Goal: Check status: Check status

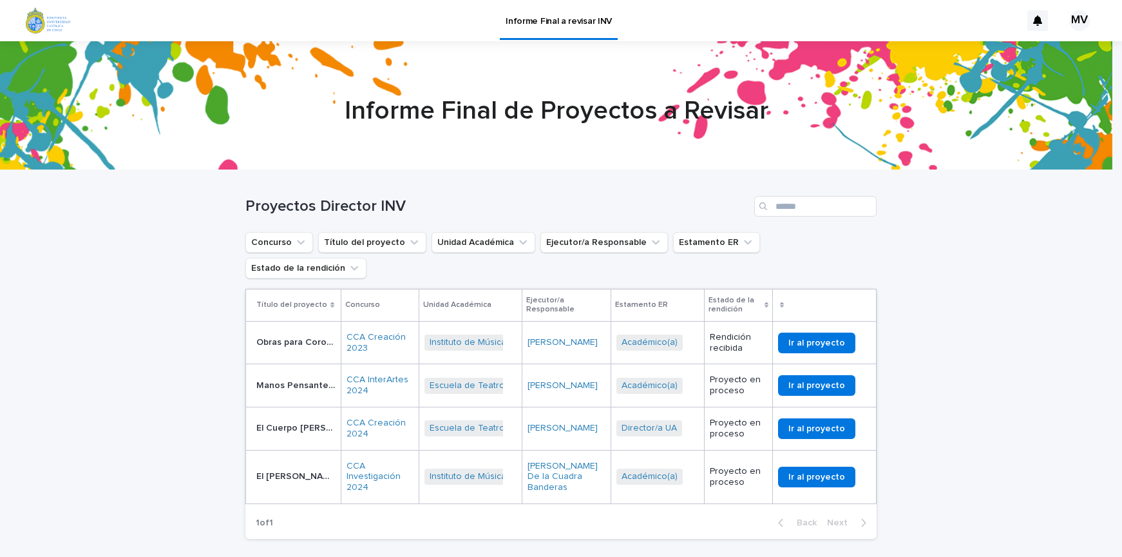
click at [124, 263] on div "Loading... Saving… Loading... Saving… Proyectos Director INV Concurso Título de…" at bounding box center [561, 391] width 1122 height 443
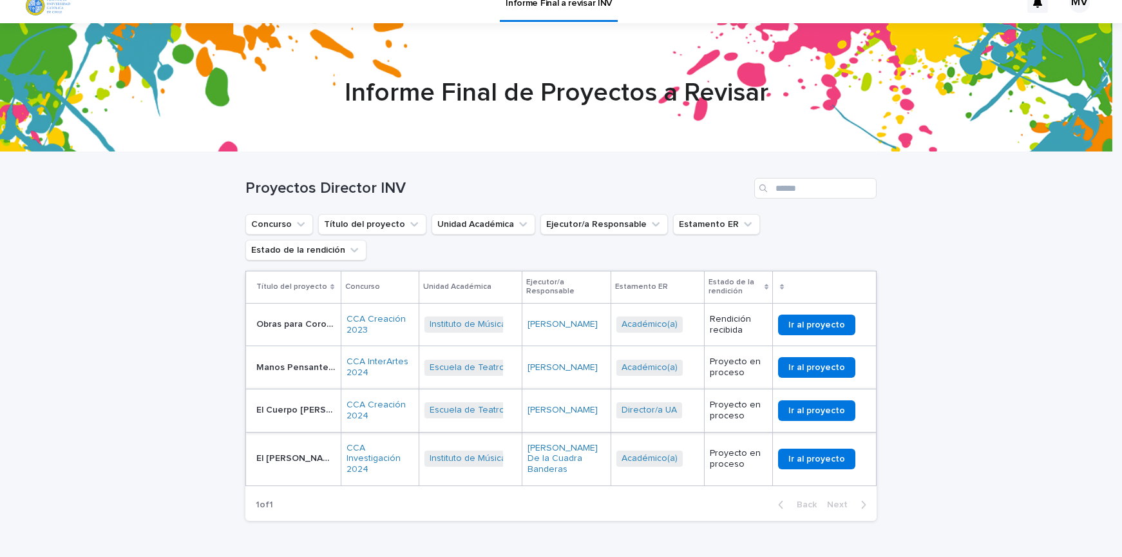
scroll to position [20, 0]
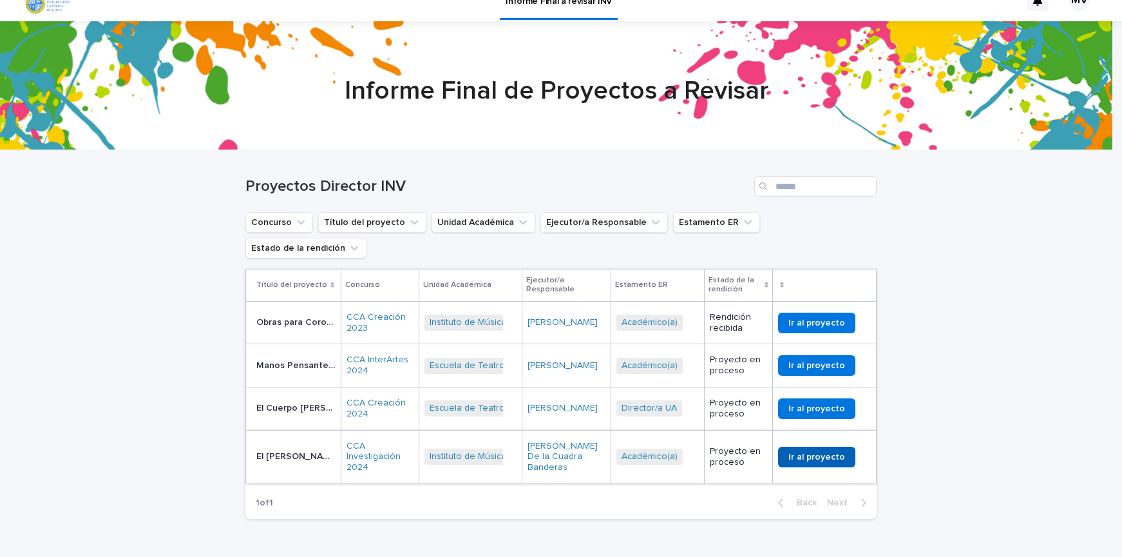
click at [823, 452] on span "Ir al proyecto" at bounding box center [816, 456] width 57 height 9
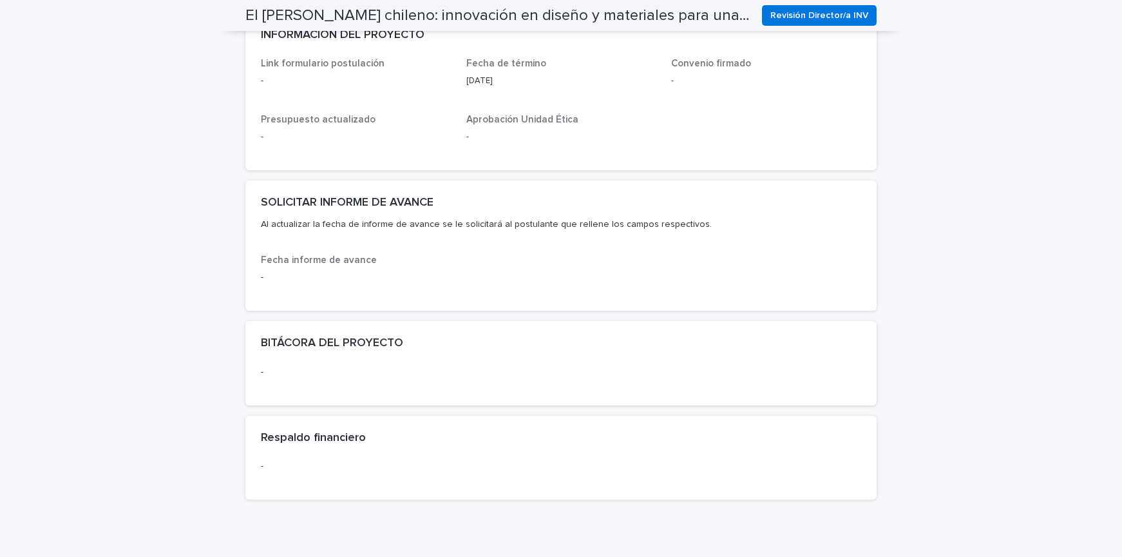
scroll to position [89, 0]
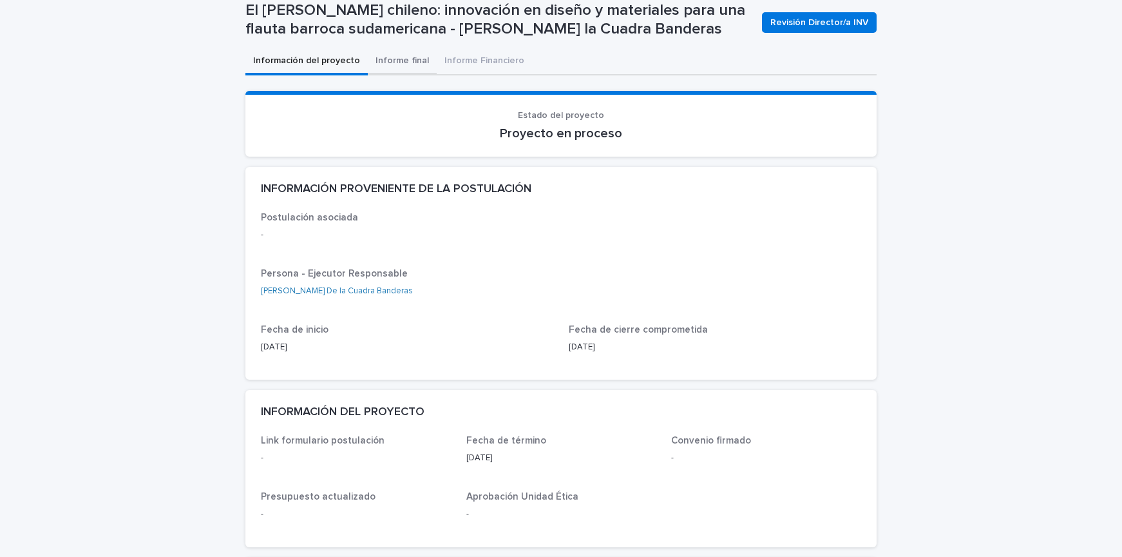
click at [393, 48] on div "Información del proyecto Informe final Informe Financiero Loading... Saving… Lo…" at bounding box center [560, 467] width 631 height 838
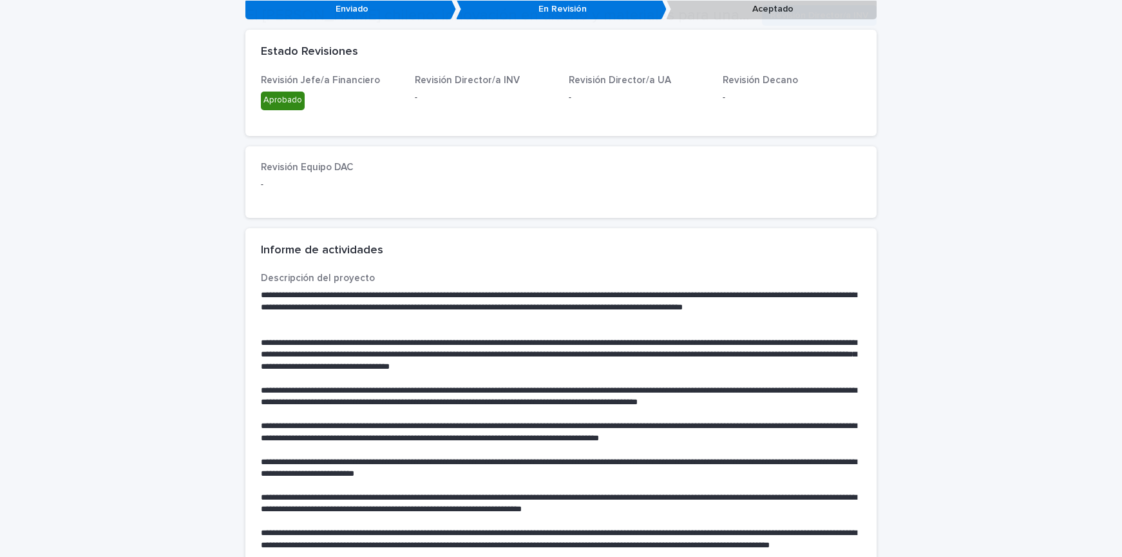
scroll to position [236, 0]
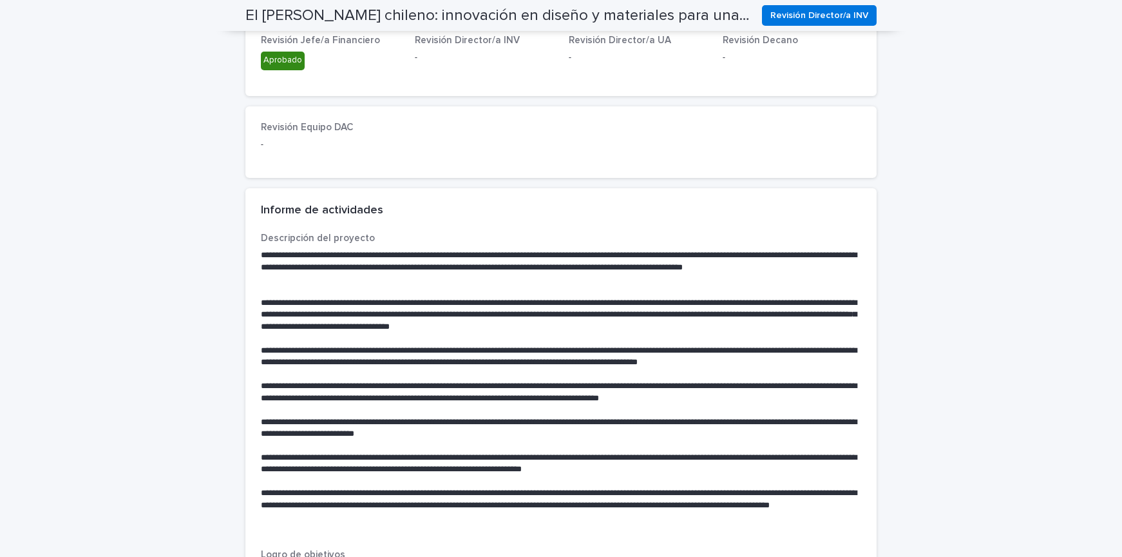
click at [797, 4] on div "El traverso chileno: innovación en diseño y materiales para una flauta barroca …" at bounding box center [560, 15] width 631 height 31
click at [797, 9] on span "Revisión Director/a INV" at bounding box center [819, 15] width 98 height 13
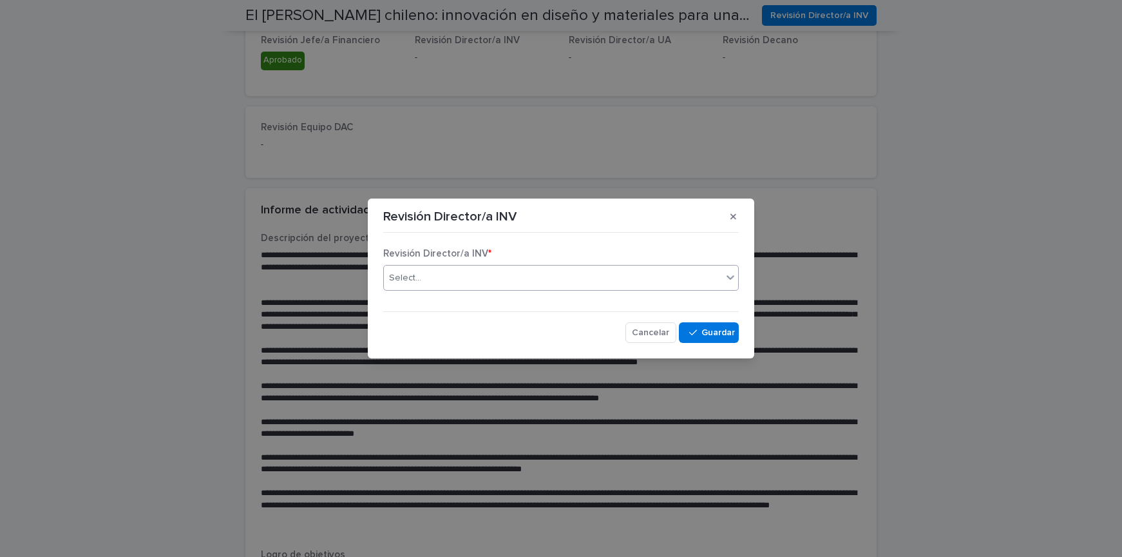
click at [590, 270] on div "Select..." at bounding box center [553, 277] width 338 height 21
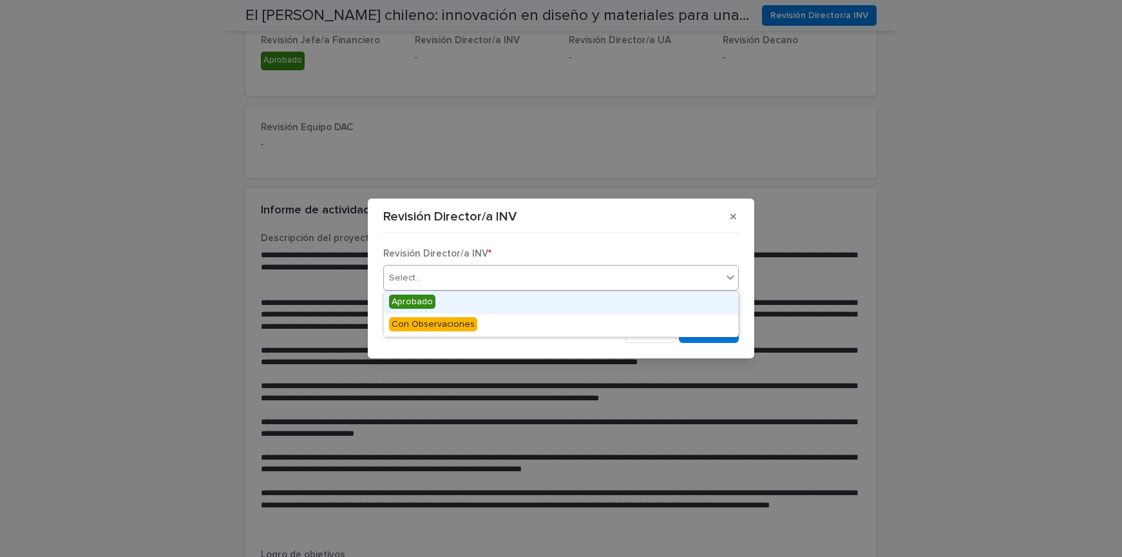
click at [446, 301] on div "Aprobado" at bounding box center [561, 302] width 354 height 23
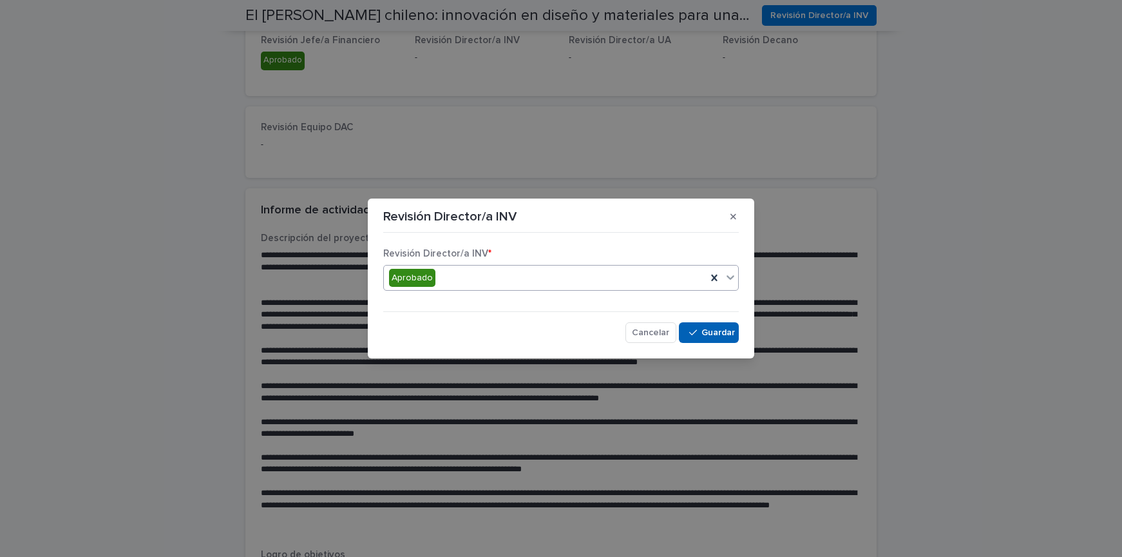
click at [716, 328] on span "Save" at bounding box center [717, 332] width 21 height 9
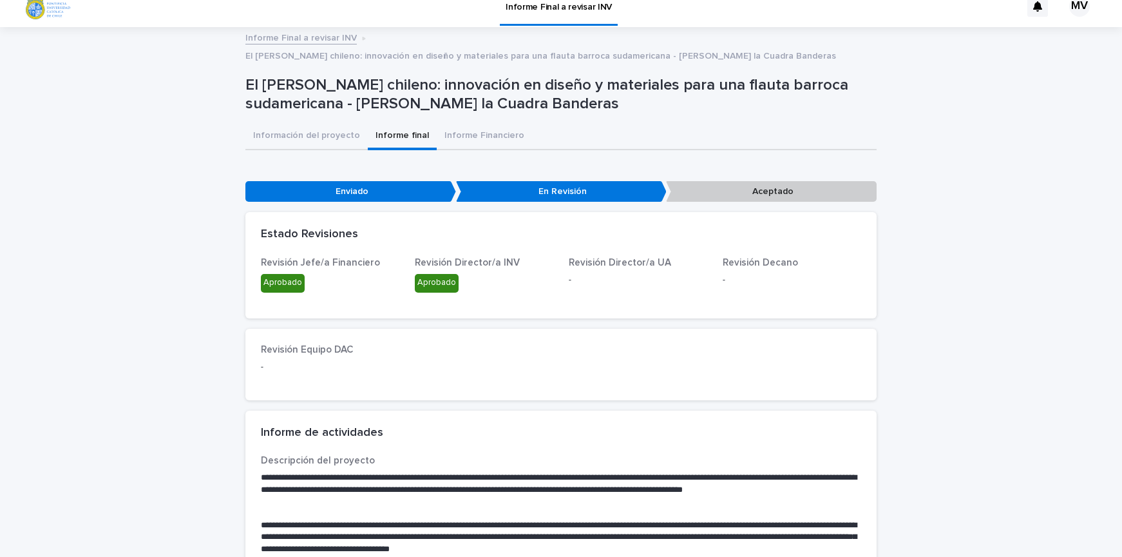
scroll to position [0, 0]
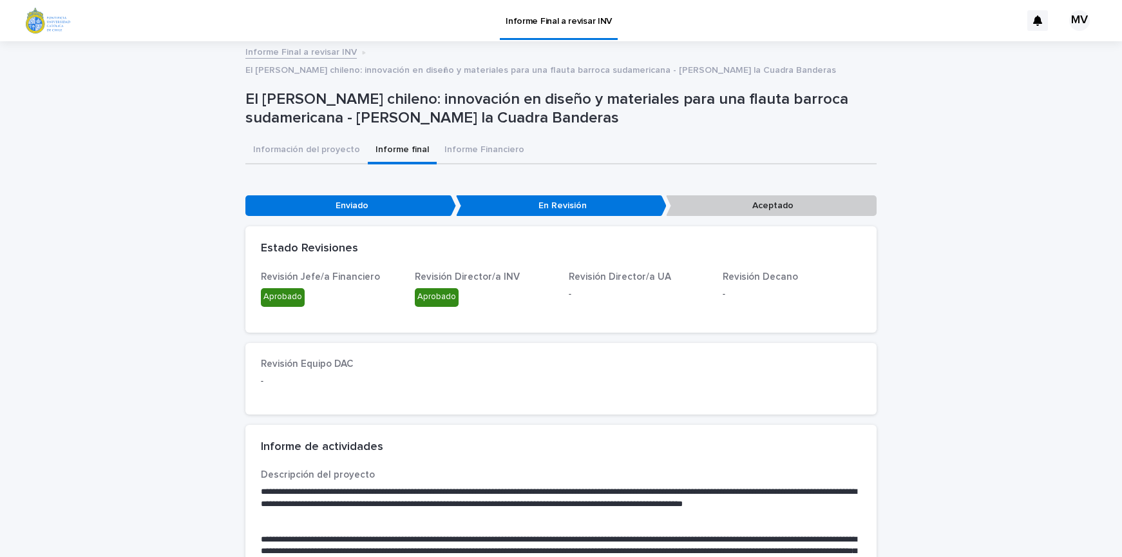
click at [304, 53] on link "Informe Final a revisar INV" at bounding box center [300, 51] width 111 height 15
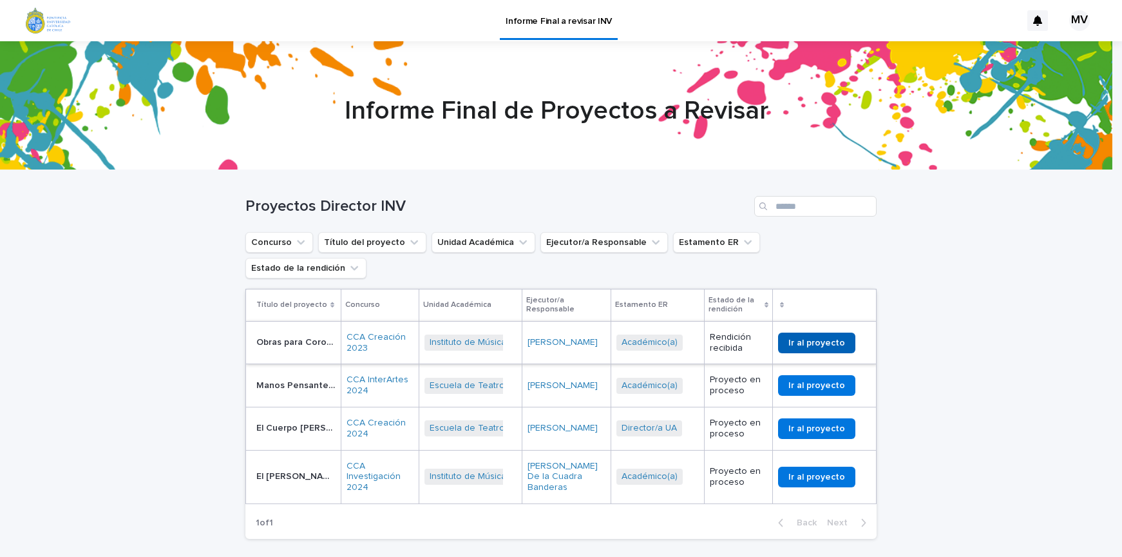
click at [806, 332] on link "Ir al proyecto" at bounding box center [816, 342] width 77 height 21
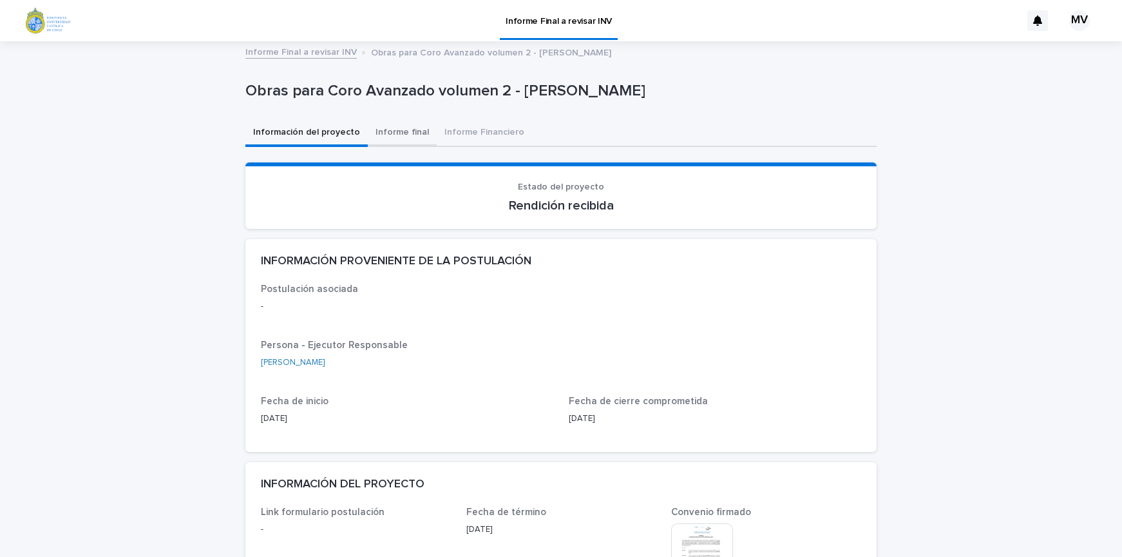
click at [386, 128] on button "Informe final" at bounding box center [402, 133] width 69 height 27
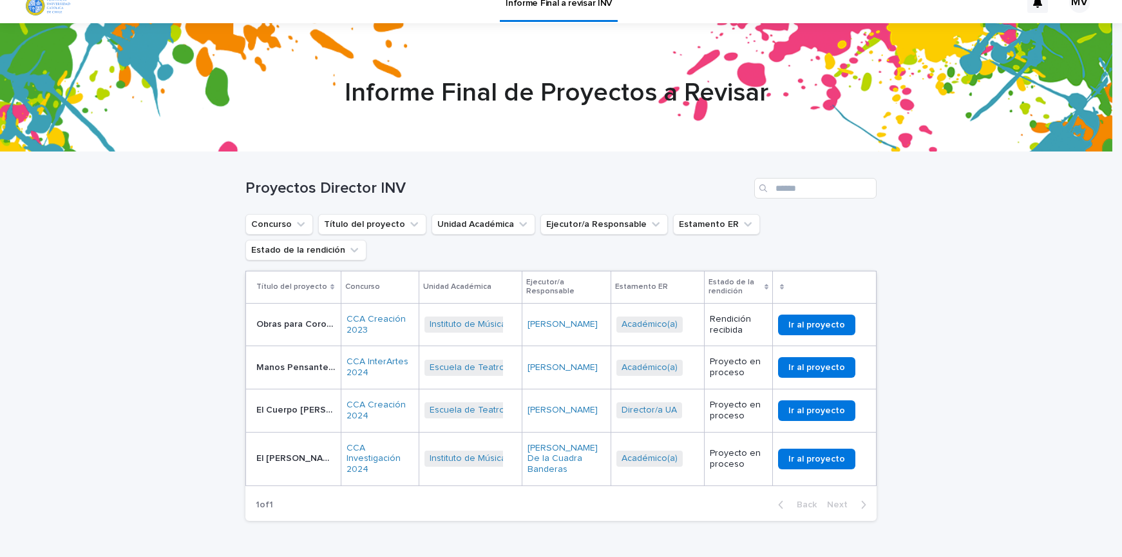
scroll to position [20, 0]
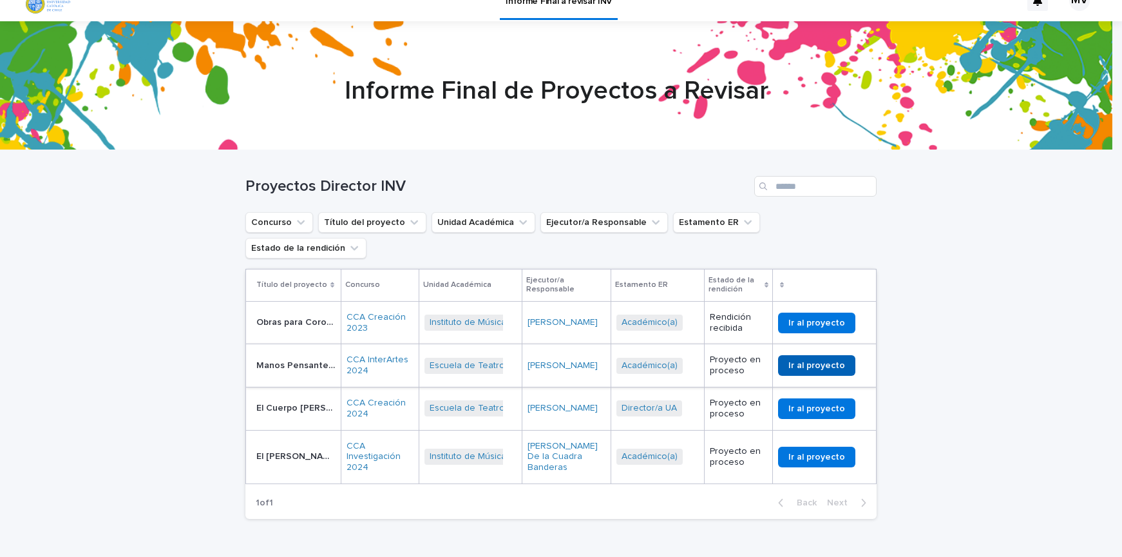
click at [805, 361] on span "Ir al proyecto" at bounding box center [816, 365] width 57 height 9
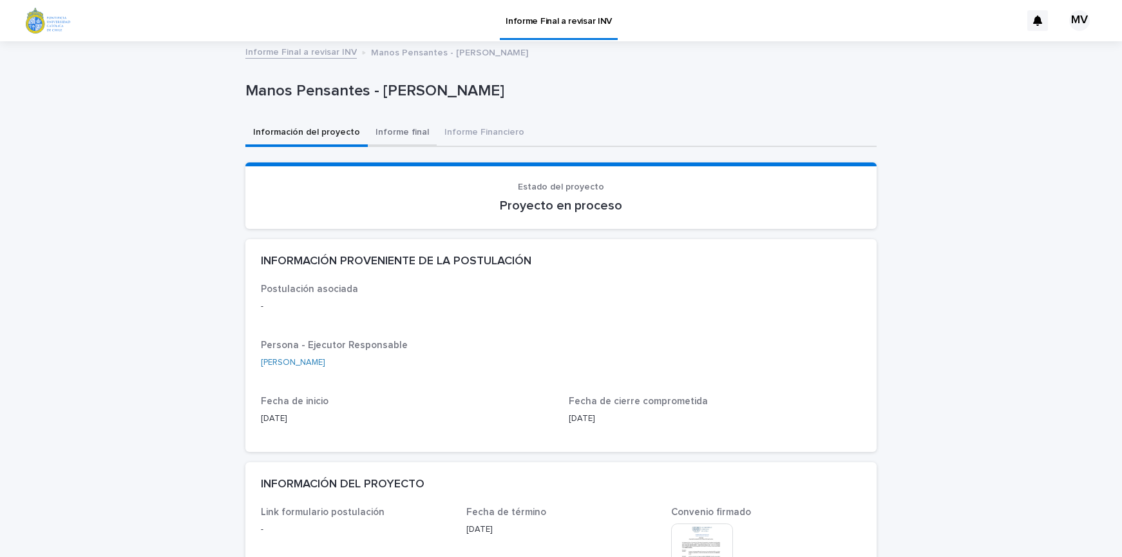
click at [405, 126] on button "Informe final" at bounding box center [402, 133] width 69 height 27
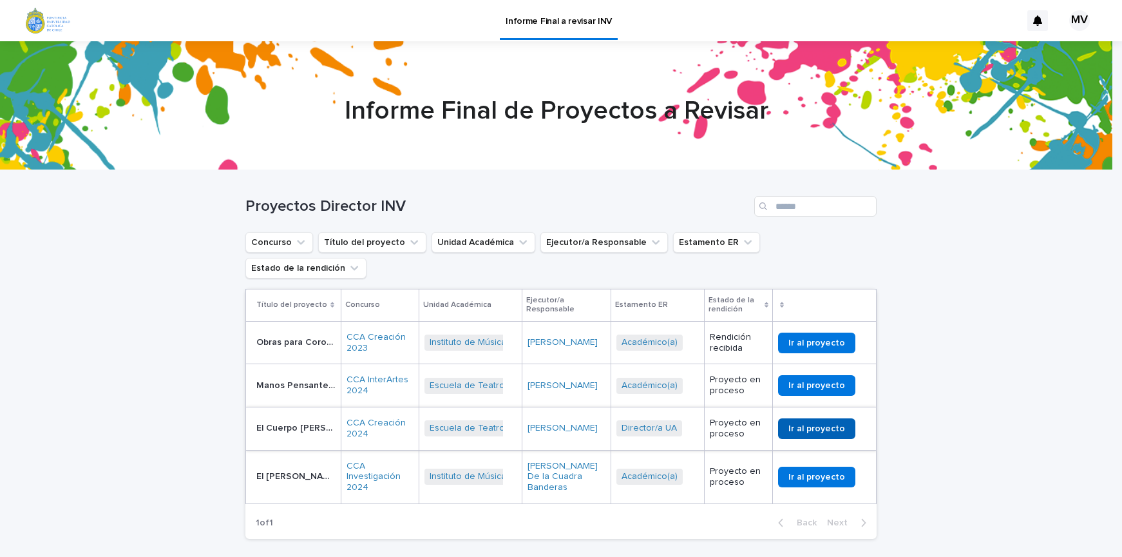
click at [838, 424] on span "Ir al proyecto" at bounding box center [816, 428] width 57 height 9
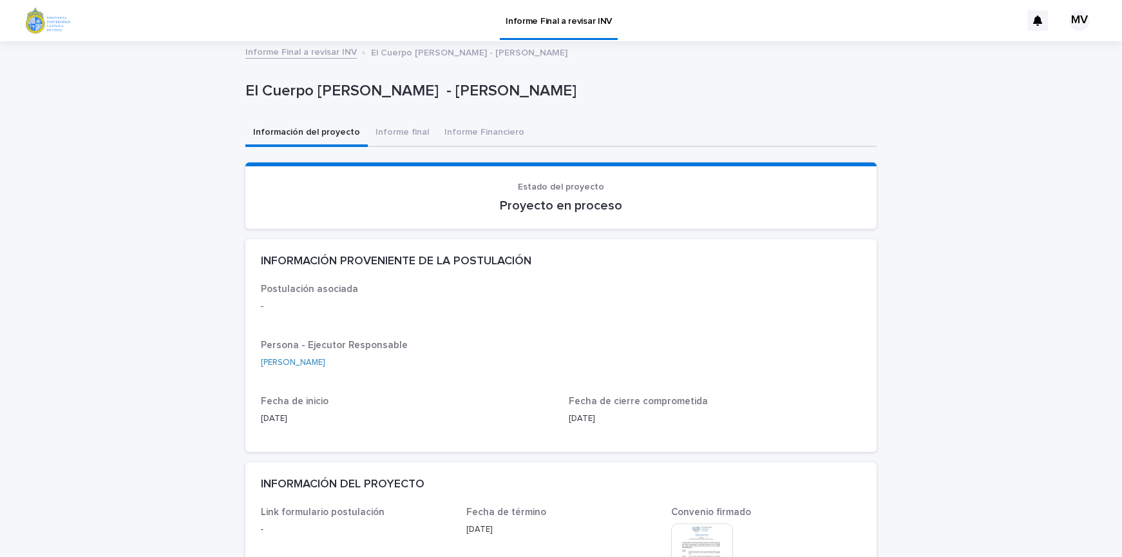
click at [354, 130] on button "Información del proyecto" at bounding box center [306, 133] width 122 height 27
click at [396, 131] on button "Informe final" at bounding box center [402, 133] width 69 height 27
